Goal: Information Seeking & Learning: Learn about a topic

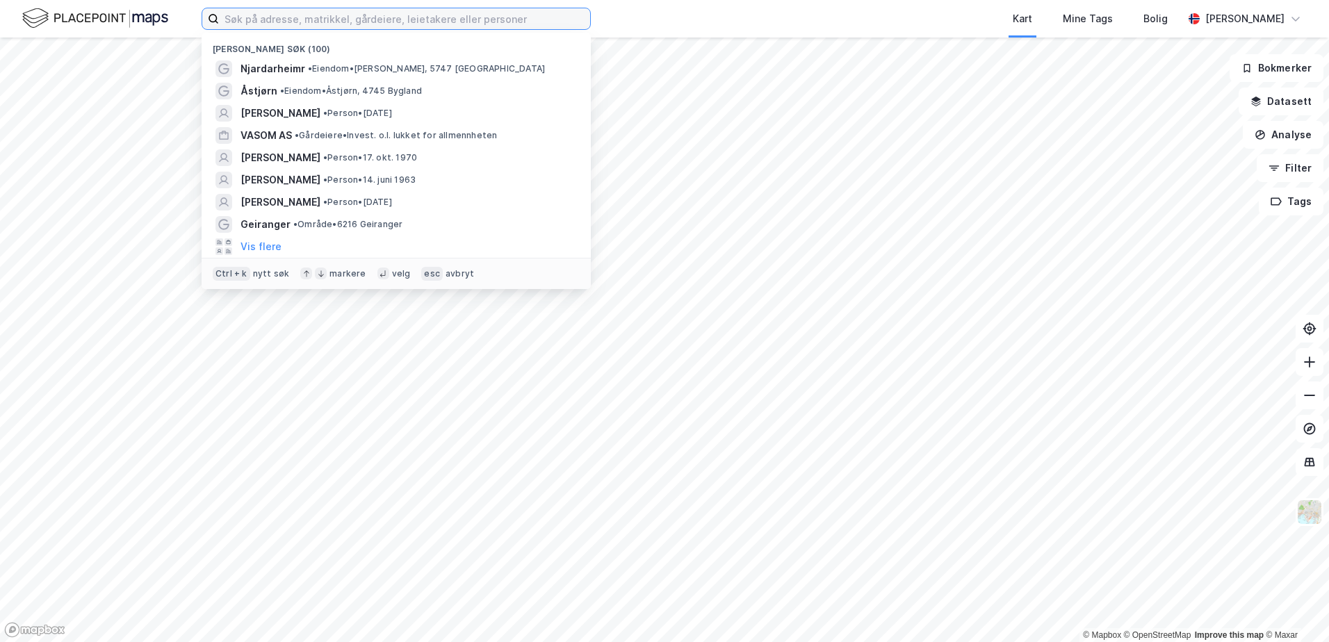
click at [482, 23] on input at bounding box center [404, 18] width 371 height 21
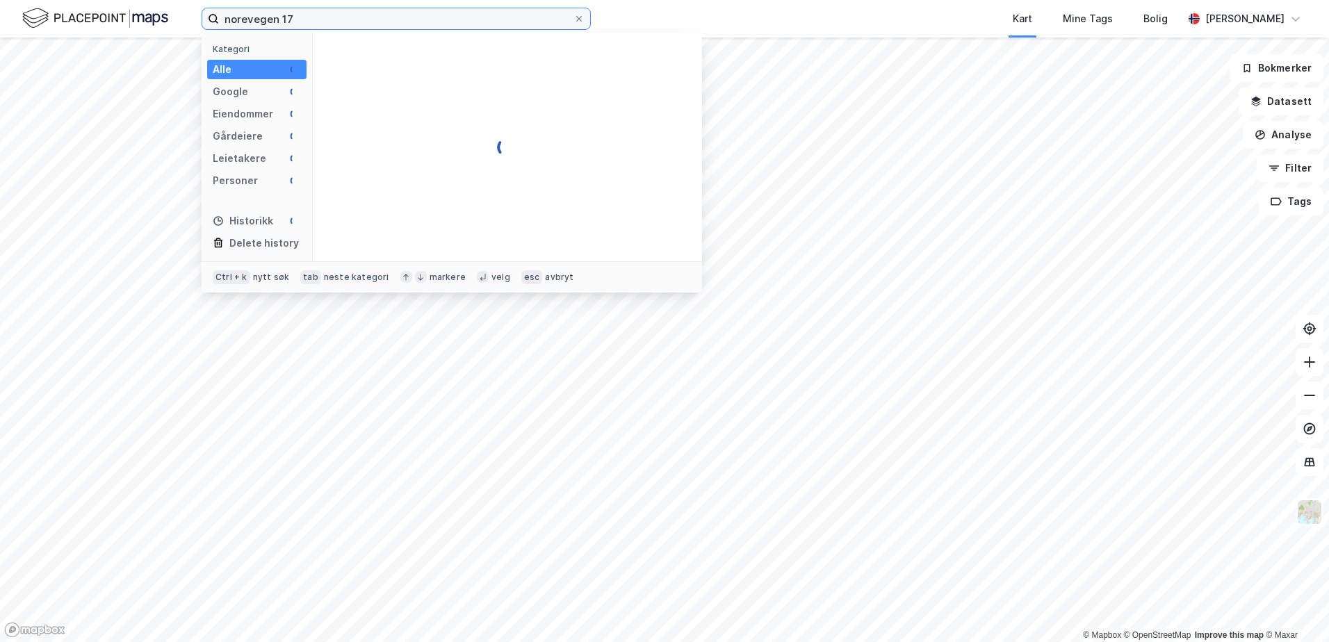
type input "norevegen 17"
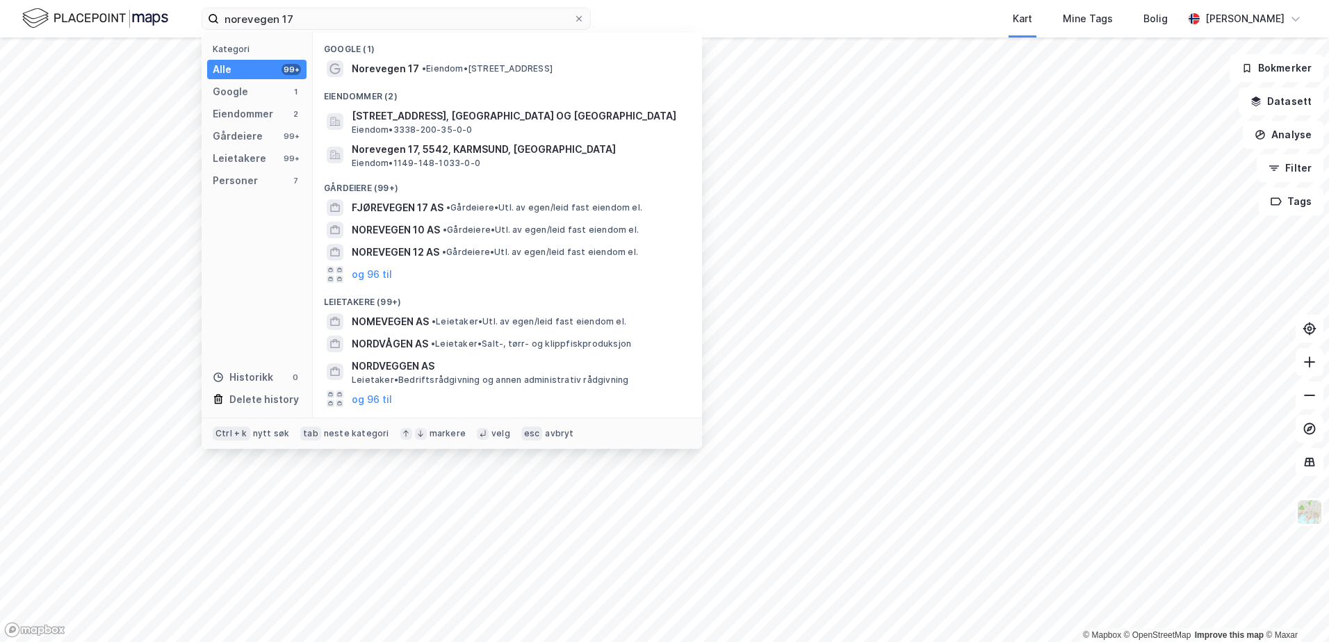
click at [465, 74] on span "• Eiendom • [STREET_ADDRESS]" at bounding box center [487, 68] width 131 height 11
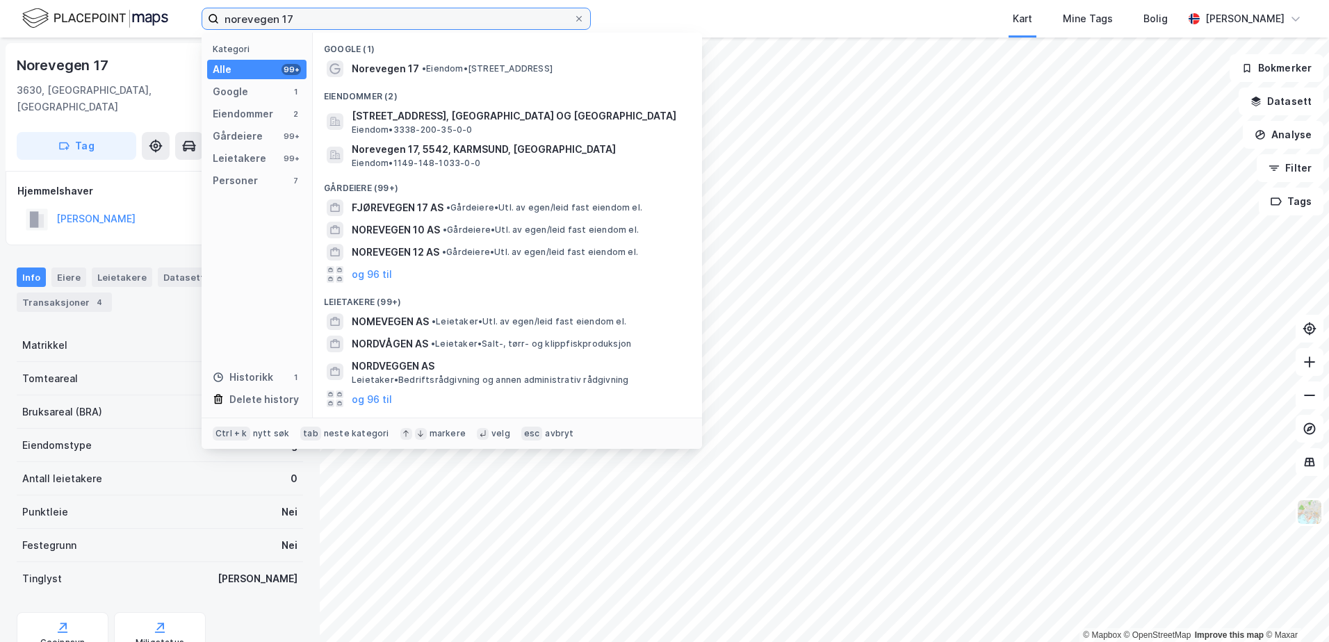
click at [376, 27] on input "norevegen 17" at bounding box center [396, 18] width 355 height 21
click at [558, 145] on span "Norevegen 17, 5542, KARMSUND, [GEOGRAPHIC_DATA]" at bounding box center [519, 149] width 334 height 17
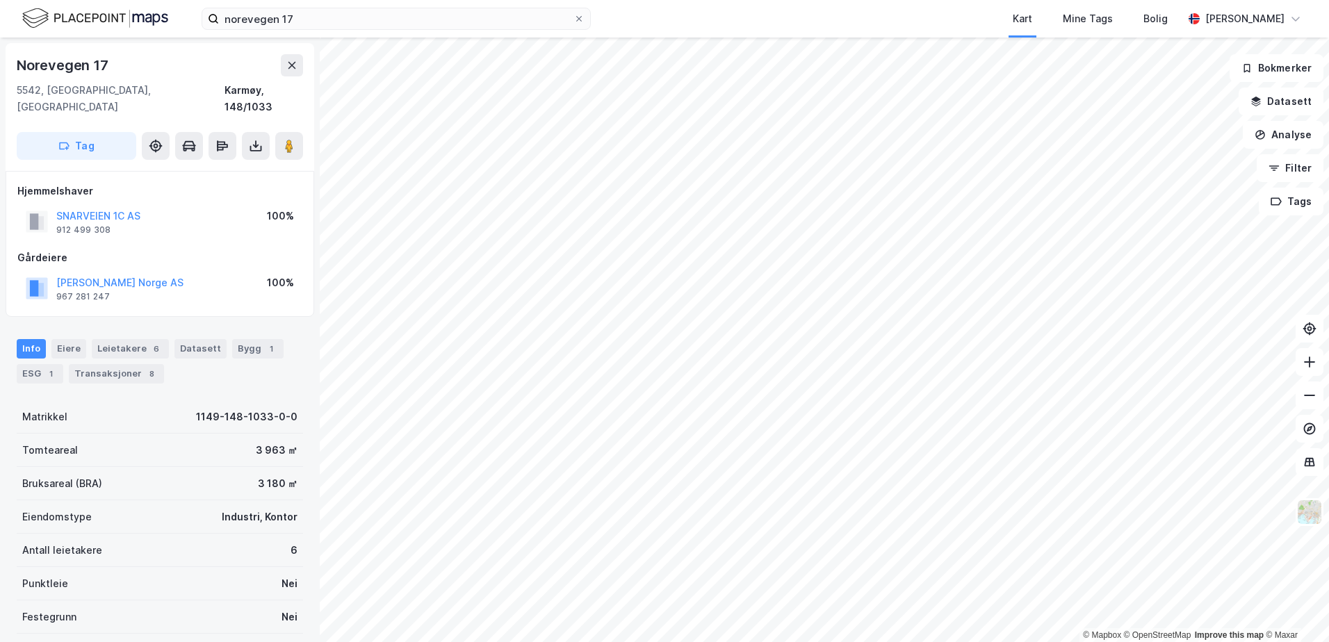
click at [0, 0] on button "[PERSON_NAME] Norge AS" at bounding box center [0, 0] width 0 height 0
